Goal: Task Accomplishment & Management: Manage account settings

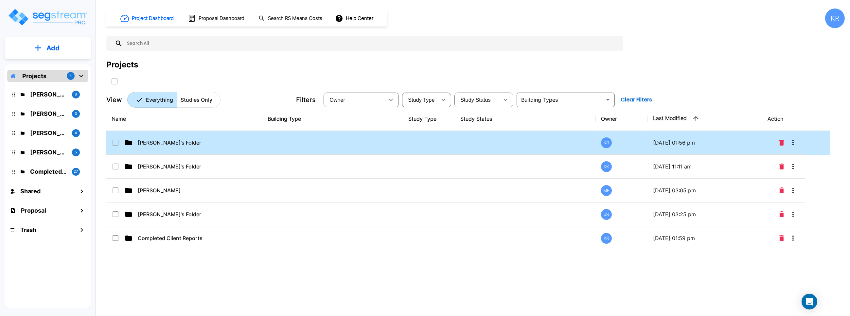
click at [257, 139] on td "Kristina's Folder (Finalized Reports)" at bounding box center [184, 143] width 156 height 24
checkbox input "true"
click at [257, 139] on td "Kristina's Folder (Finalized Reports)" at bounding box center [184, 143] width 156 height 24
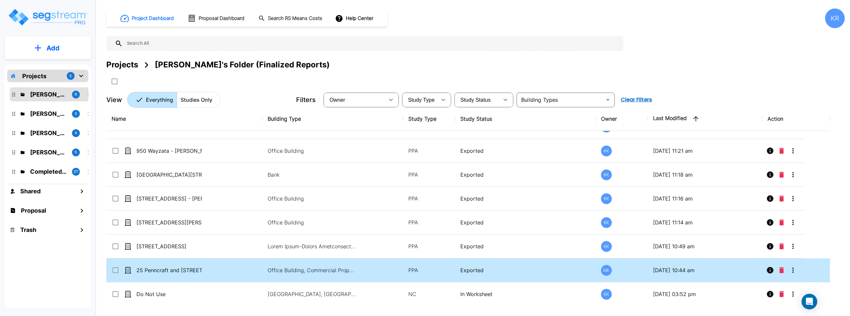
scroll to position [18, 0]
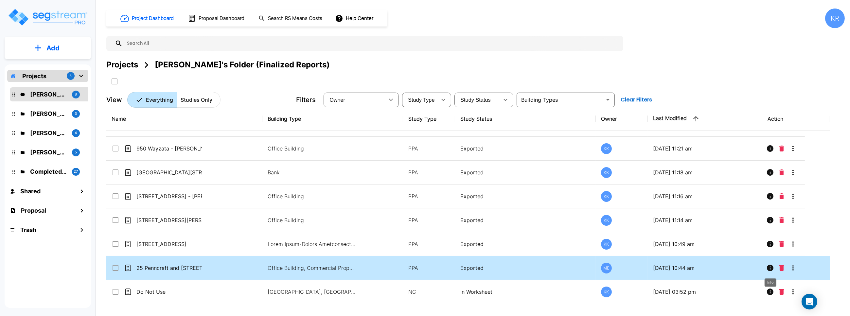
click at [395, 268] on icon "Info" at bounding box center [770, 268] width 8 height 8
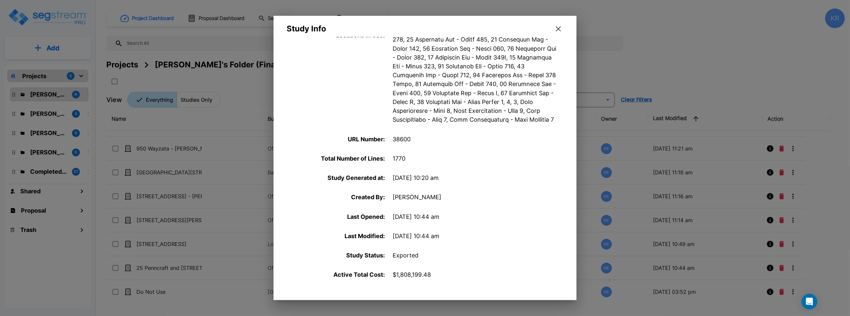
scroll to position [381, 0]
drag, startPoint x: 559, startPoint y: 28, endPoint x: 556, endPoint y: 28, distance: 3.3
click at [395, 28] on icon "button" at bounding box center [558, 29] width 5 height 5
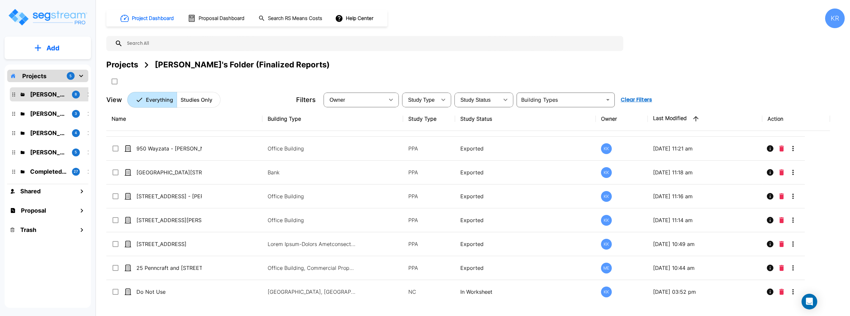
click at [395, 16] on div "KR" at bounding box center [835, 19] width 20 height 20
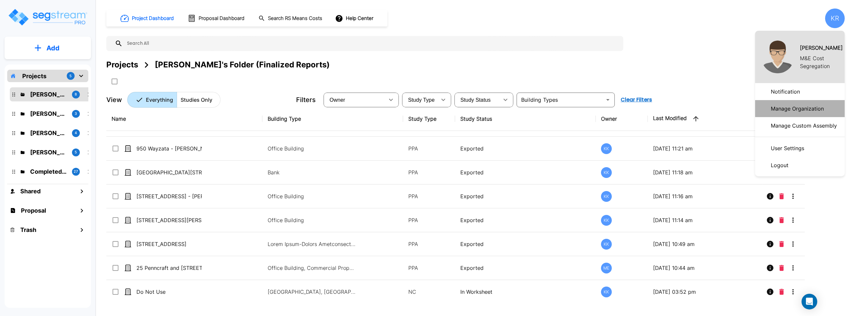
click at [395, 107] on p "Manage Organization" at bounding box center [797, 108] width 58 height 13
